Goal: Navigation & Orientation: Find specific page/section

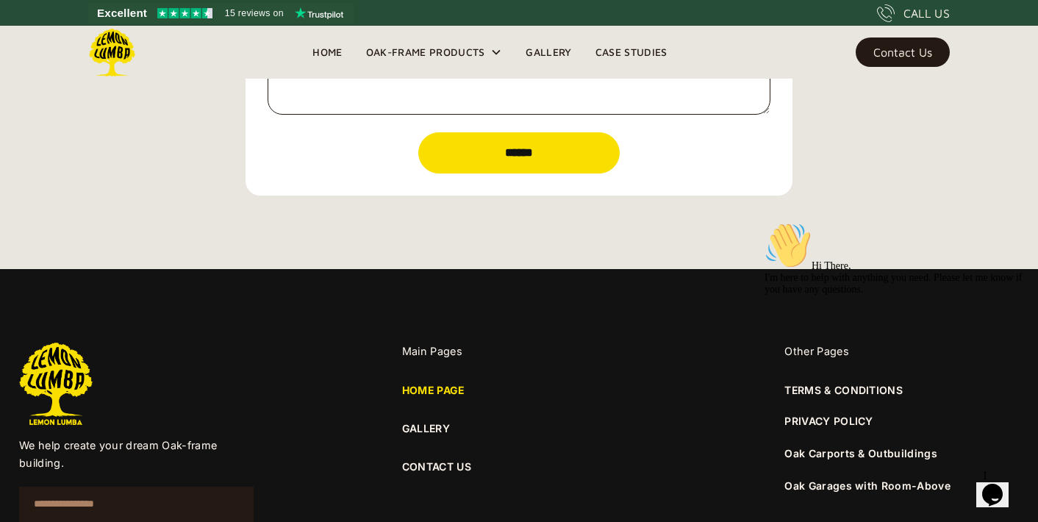
scroll to position [5178, 0]
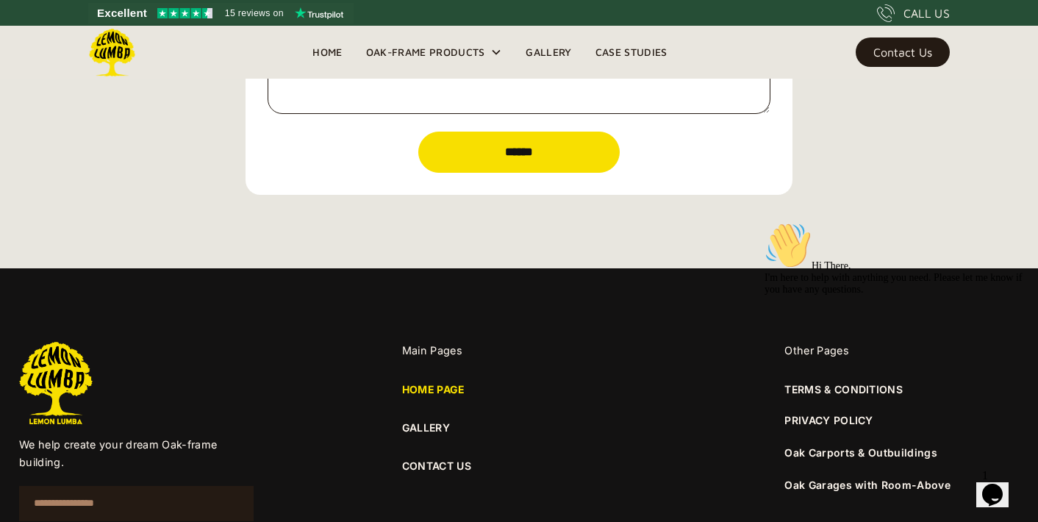
click at [851, 450] on div "Hi There, I'm here to help with anything you need. Please let me know if you ha…" at bounding box center [891, 336] width 253 height 228
click at [790, 296] on div "Hi There, I'm here to help with anything you need. Please let me know if you ha…" at bounding box center [897, 259] width 265 height 74
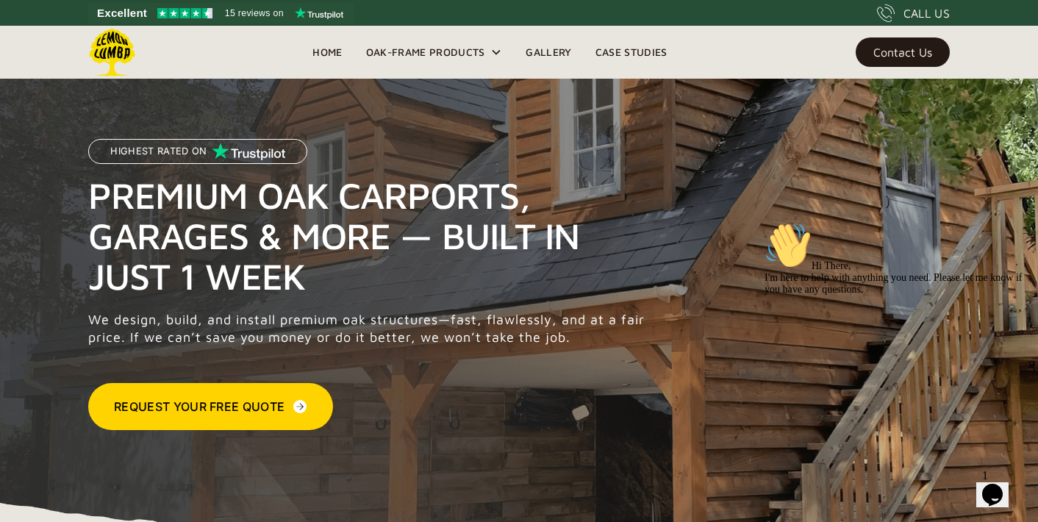
scroll to position [0, 0]
click at [765, 222] on icon "Chat attention grabber" at bounding box center [765, 222] width 0 height 0
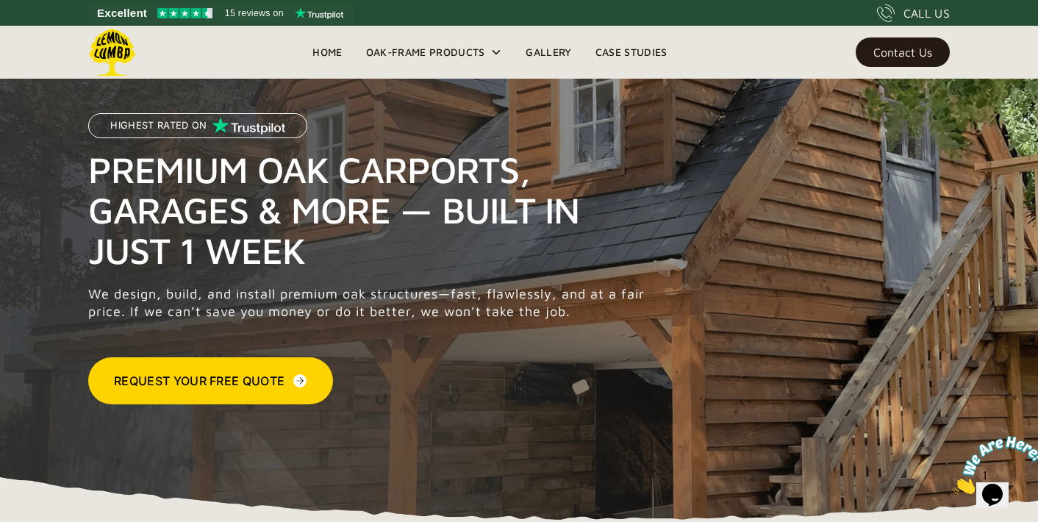
scroll to position [26, 0]
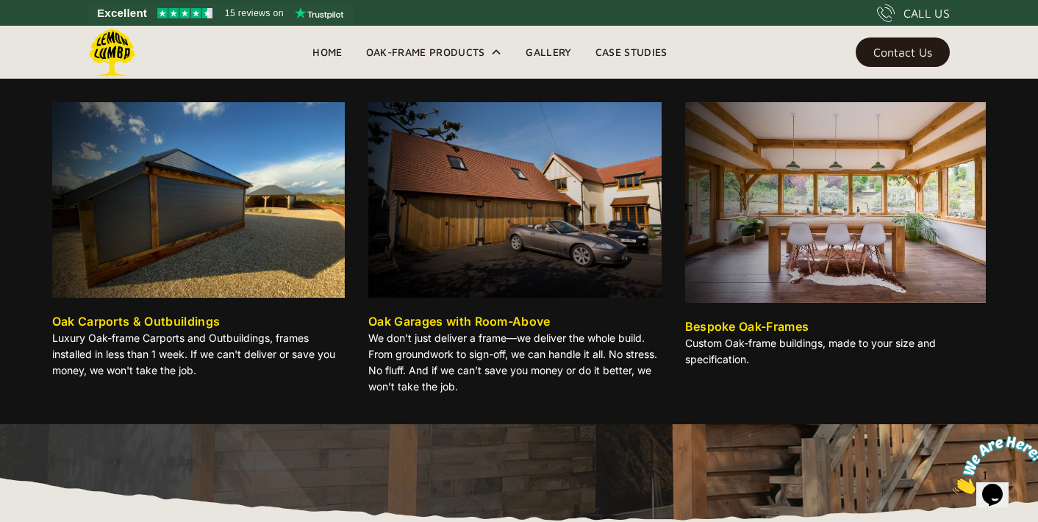
click at [245, 221] on img at bounding box center [198, 200] width 293 height 196
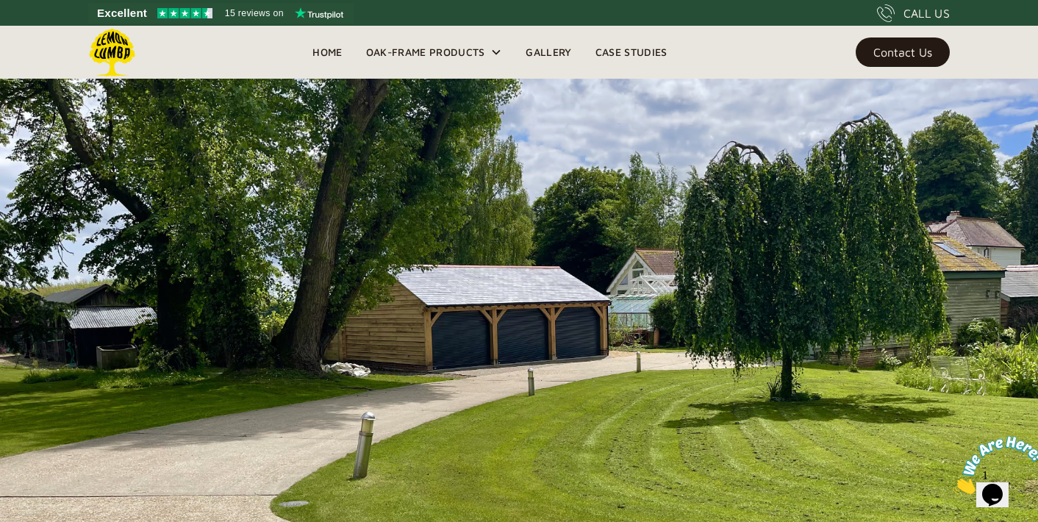
scroll to position [783, 0]
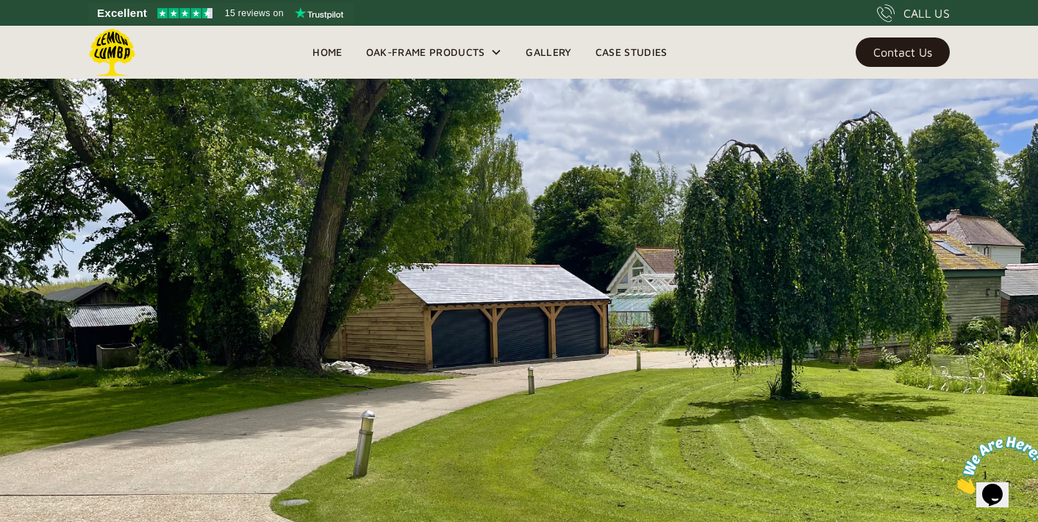
click at [537, 302] on img at bounding box center [519, 369] width 1038 height 584
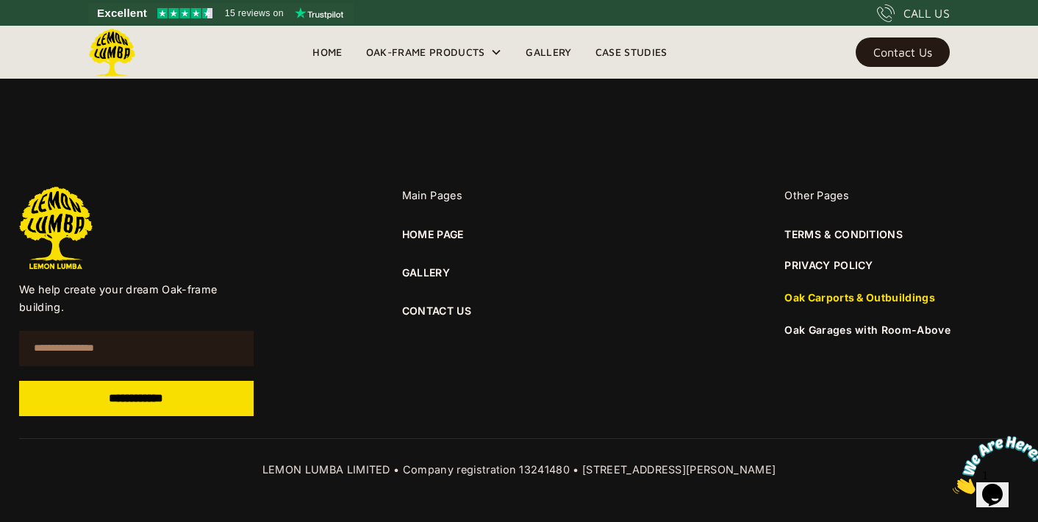
scroll to position [10407, 0]
